Goal: Task Accomplishment & Management: Use online tool/utility

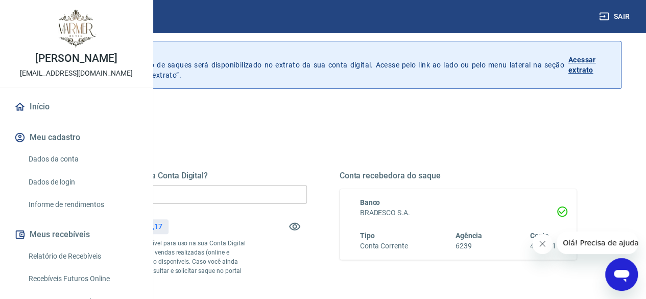
scroll to position [51, 0]
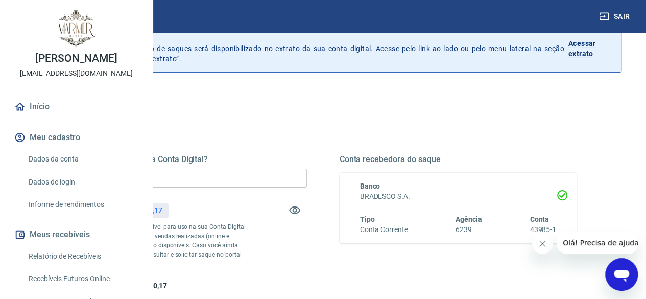
click at [301, 169] on input "R$ 0,00" at bounding box center [187, 177] width 237 height 19
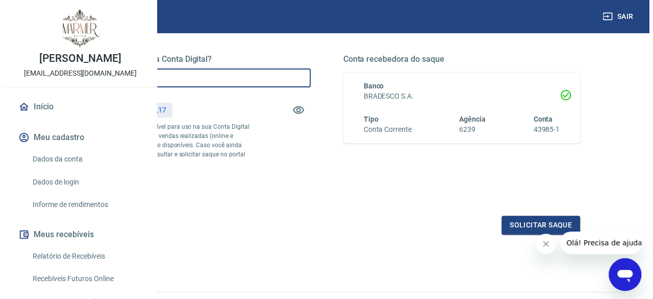
scroll to position [153, 0]
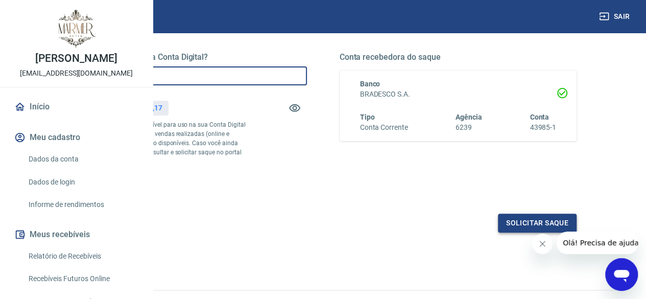
type input "R$ 3.240,17"
click at [500, 232] on button "Solicitar saque" at bounding box center [537, 222] width 79 height 19
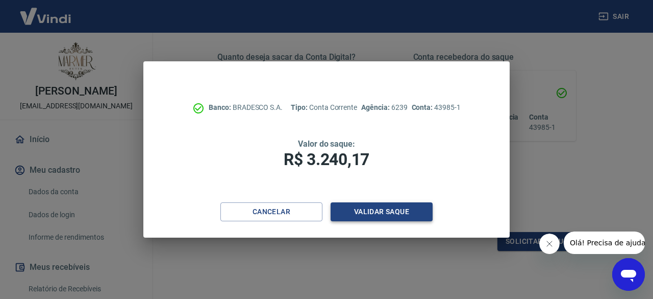
click at [373, 212] on button "Validar saque" at bounding box center [382, 211] width 102 height 19
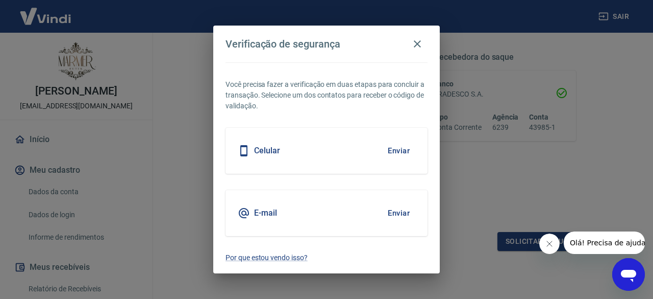
click at [410, 148] on button "Enviar" at bounding box center [398, 150] width 33 height 21
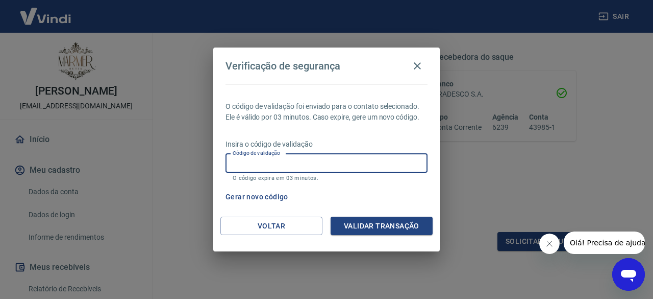
click at [244, 168] on input "Código de validação" at bounding box center [327, 163] width 202 height 19
type input "325299"
click at [345, 234] on button "Validar transação" at bounding box center [382, 225] width 102 height 19
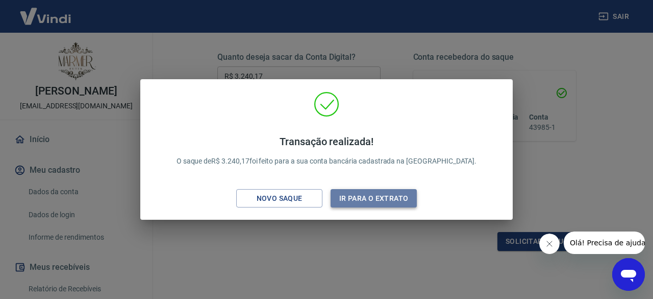
click at [367, 198] on button "Ir para o extrato" at bounding box center [374, 198] width 86 height 19
